Goal: Information Seeking & Learning: Learn about a topic

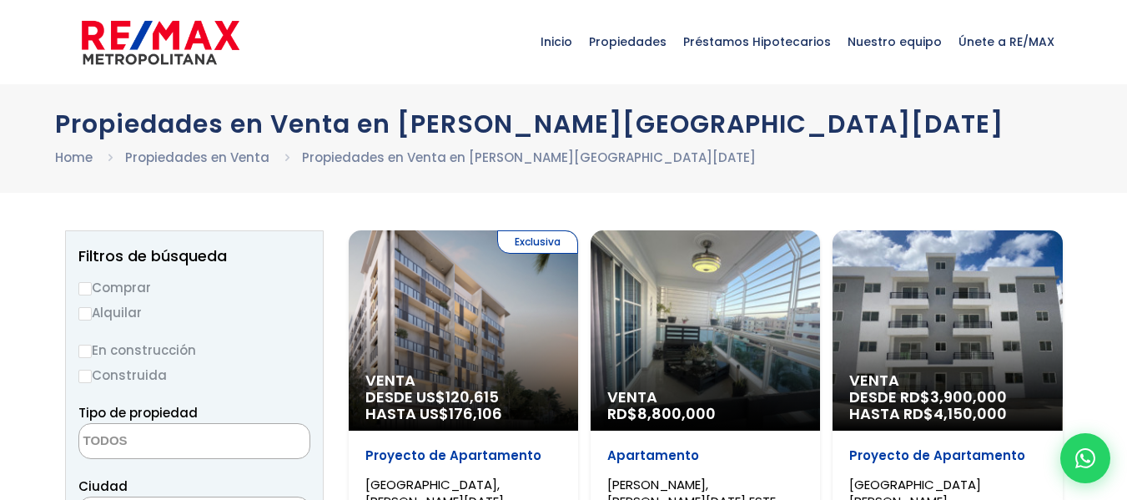
select select
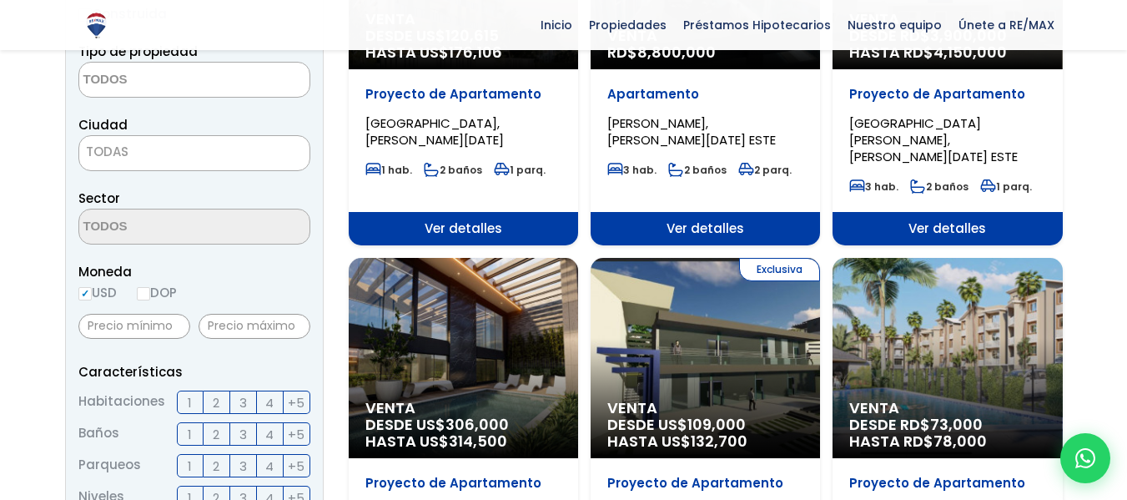
scroll to position [334, 0]
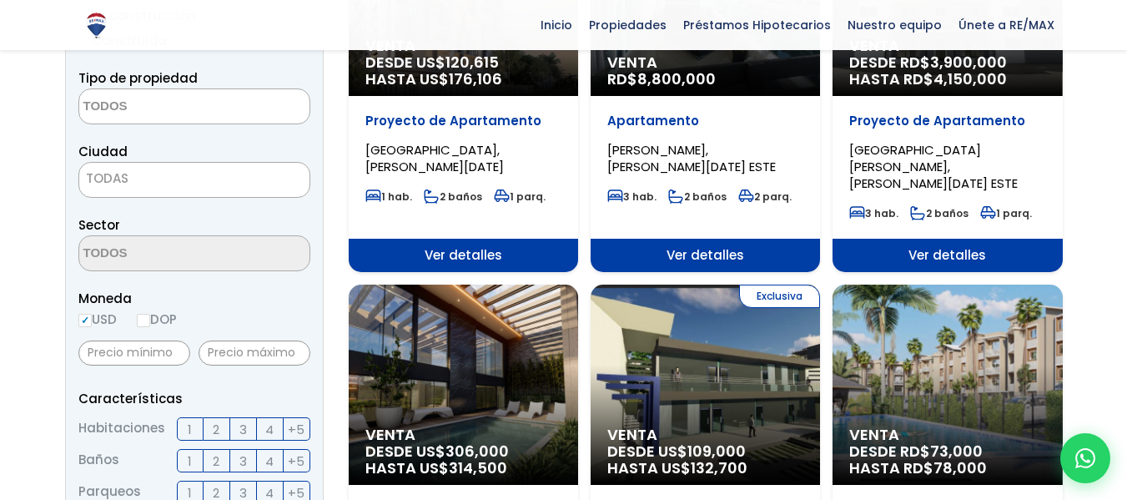
click at [148, 183] on span "TODAS" at bounding box center [194, 178] width 230 height 23
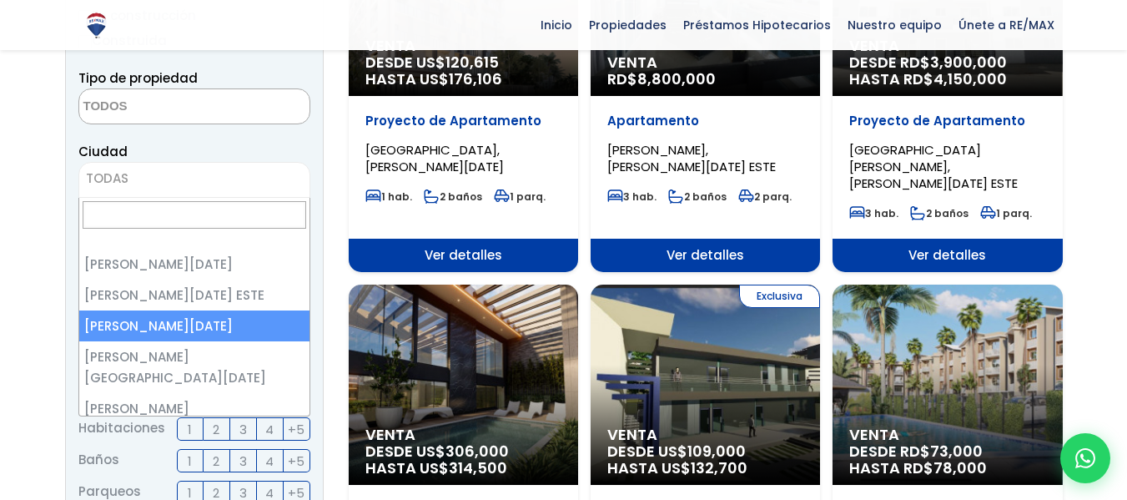
select select "149"
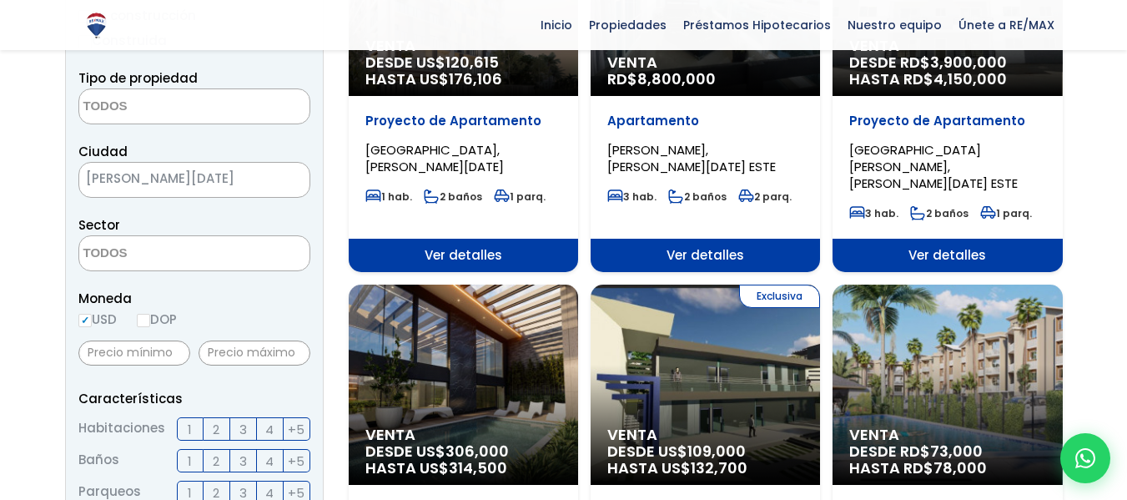
click at [143, 108] on textarea "Search" at bounding box center [160, 107] width 162 height 36
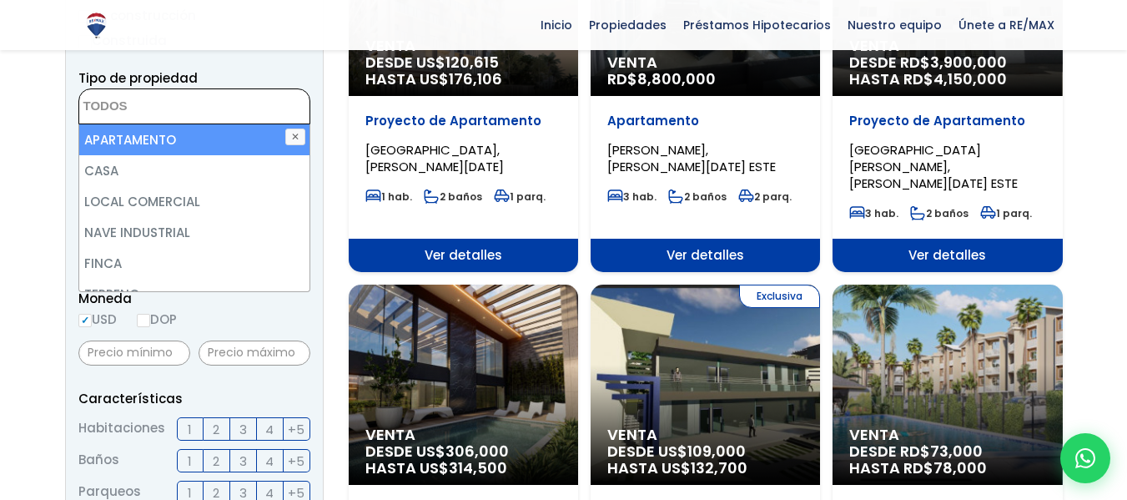
click at [137, 127] on li "APARTAMENTO" at bounding box center [194, 139] width 230 height 31
select select "apartment"
click at [128, 138] on li "APARTAMENTO" at bounding box center [194, 139] width 230 height 31
click at [127, 145] on li "APARTAMENTO" at bounding box center [194, 139] width 230 height 31
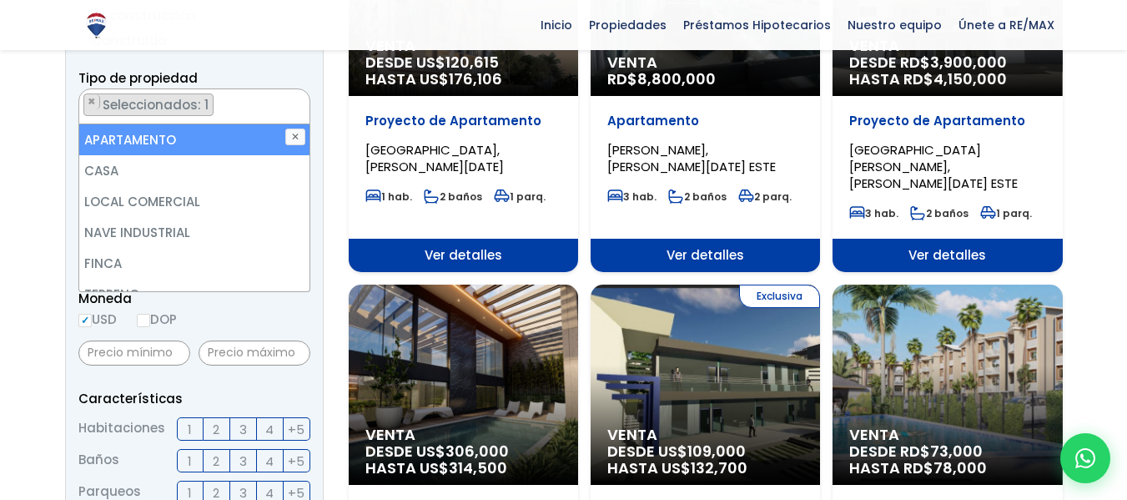
scroll to position [332, 0]
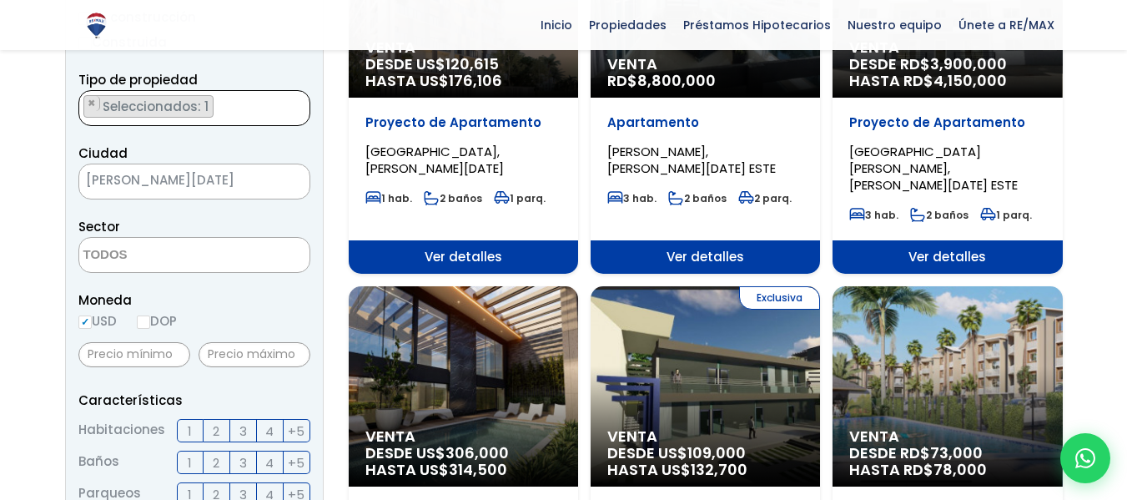
click at [179, 111] on span "Seleccionados: 1" at bounding box center [157, 107] width 112 height 18
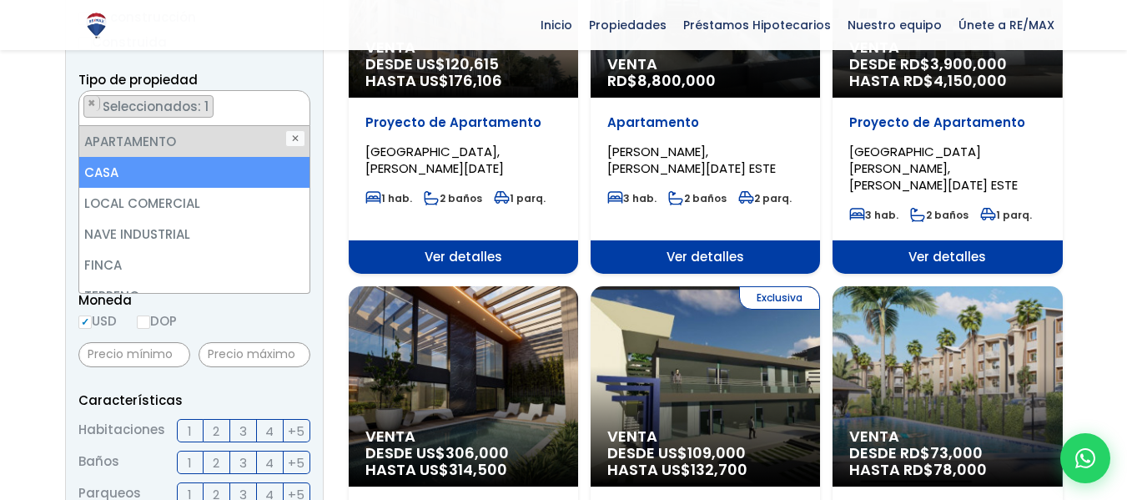
click at [118, 171] on li "CASA" at bounding box center [194, 172] width 230 height 31
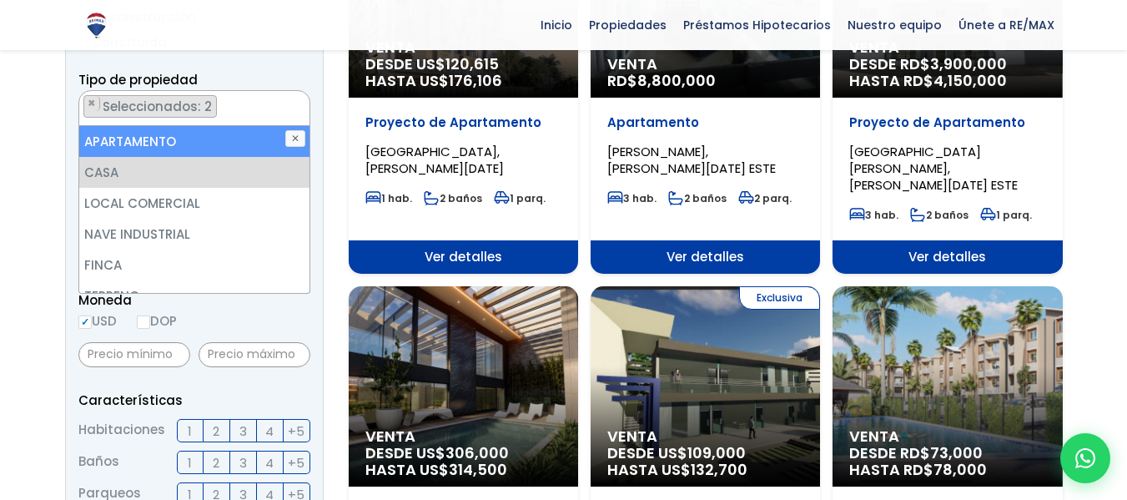
click at [121, 139] on li "APARTAMENTO" at bounding box center [194, 141] width 230 height 31
select select "house"
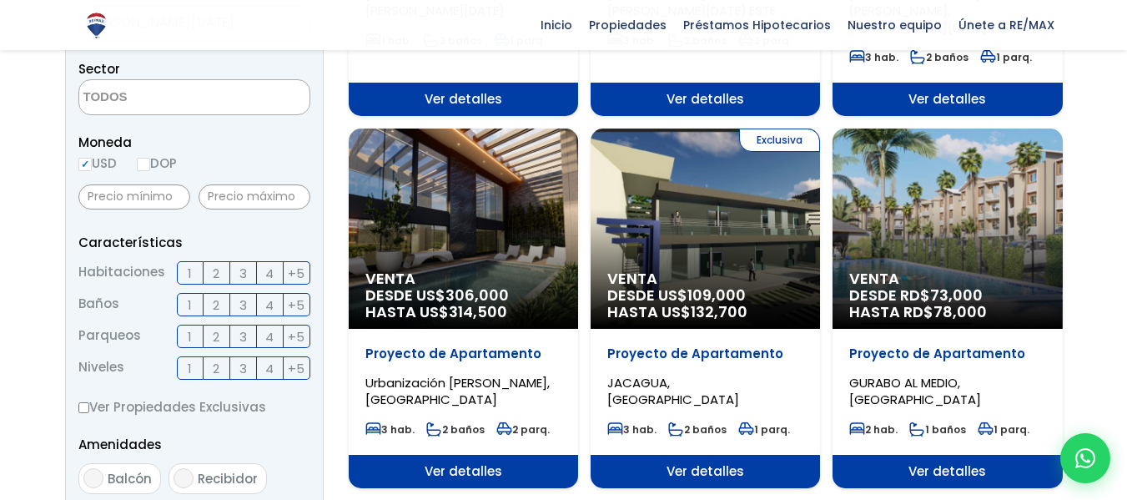
scroll to position [406, 0]
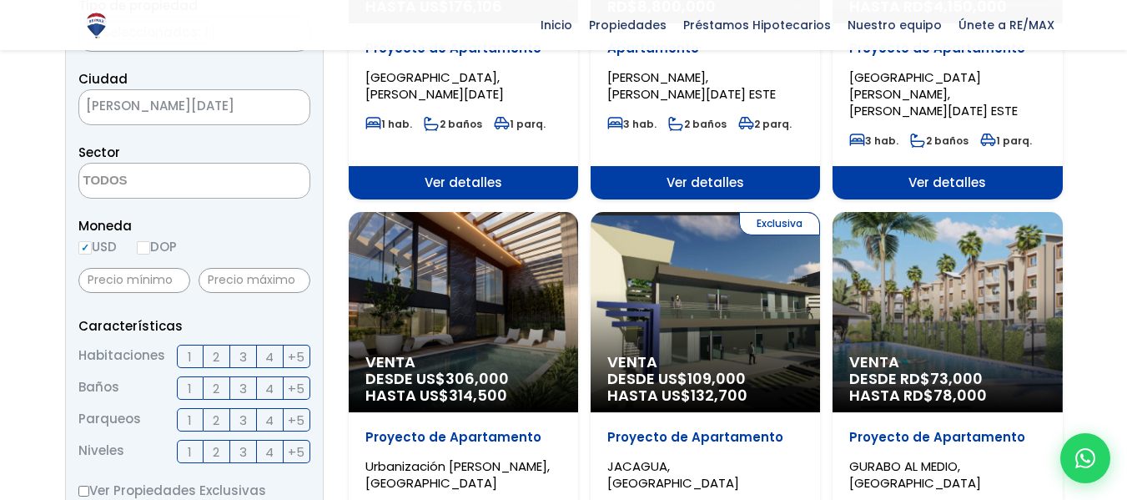
click at [184, 179] on textarea "Search" at bounding box center [160, 181] width 162 height 36
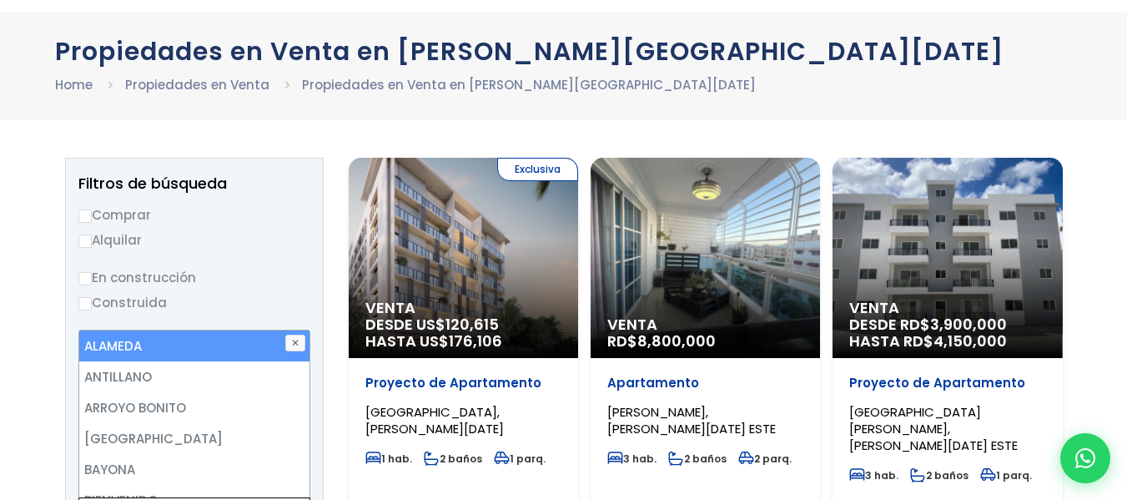
scroll to position [0, 0]
